Goal: Navigation & Orientation: Find specific page/section

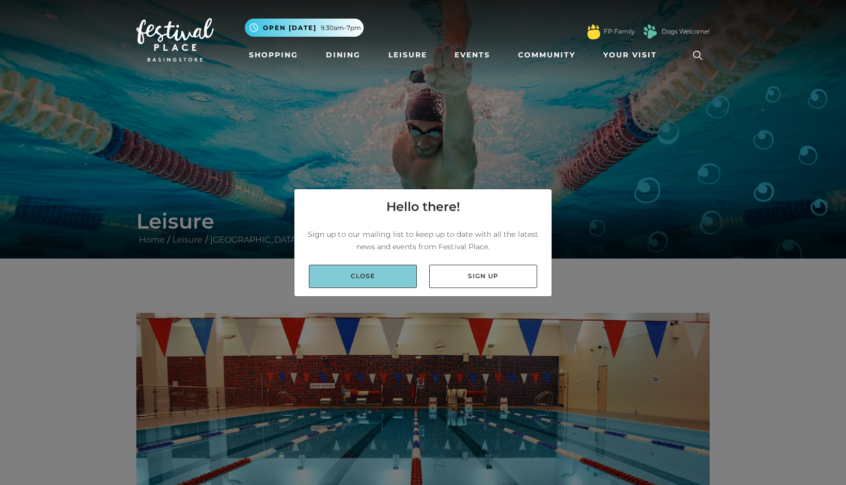
click at [388, 278] on link "Close" at bounding box center [363, 276] width 108 height 23
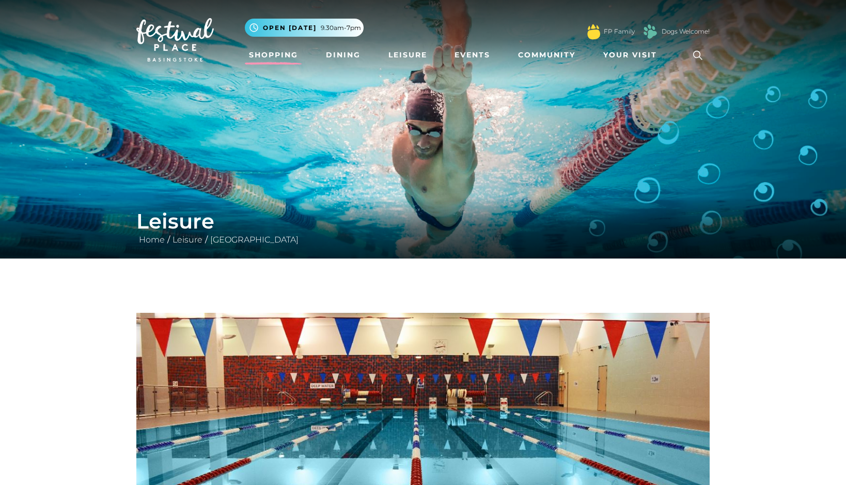
click at [274, 54] on link "Shopping" at bounding box center [273, 54] width 57 height 19
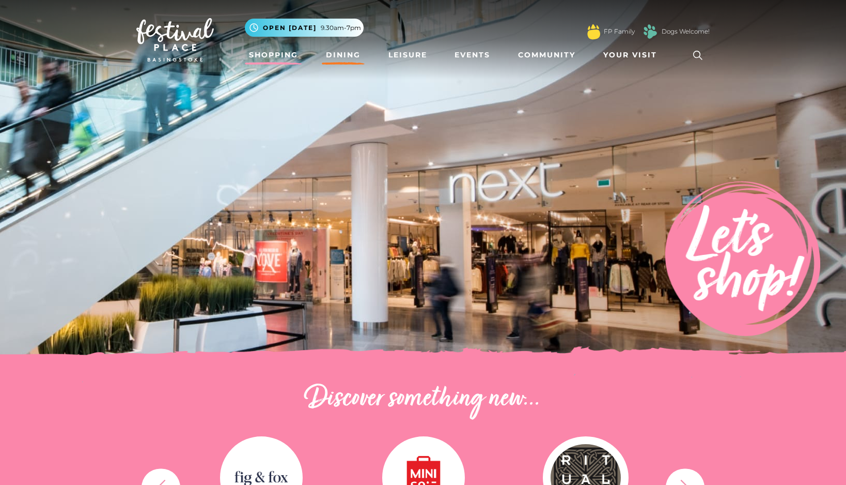
click at [342, 49] on link "Dining" at bounding box center [343, 54] width 43 height 19
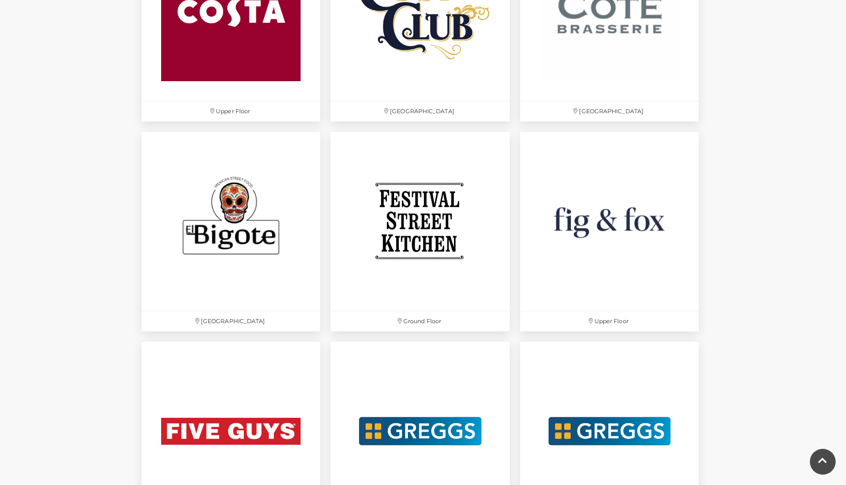
scroll to position [1560, 0]
